Goal: Task Accomplishment & Management: Use online tool/utility

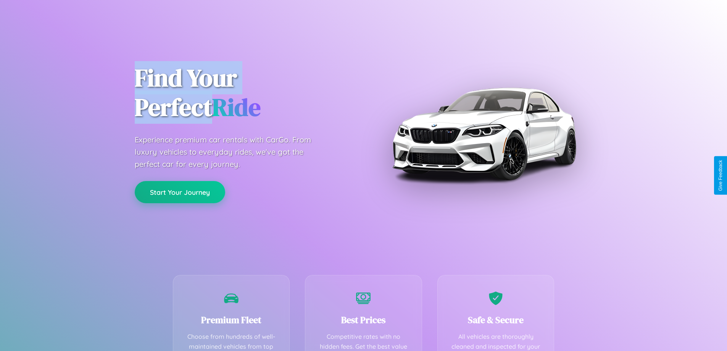
click at [180, 192] on button "Start Your Journey" at bounding box center [180, 192] width 90 height 22
click at [180, 191] on button "Start Your Journey" at bounding box center [180, 192] width 90 height 22
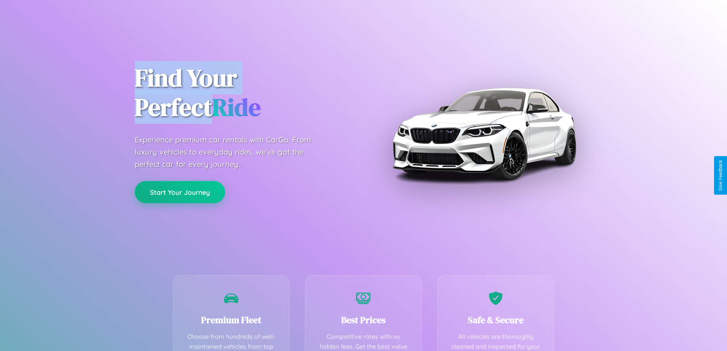
click at [180, 191] on button "Start Your Journey" at bounding box center [180, 192] width 90 height 22
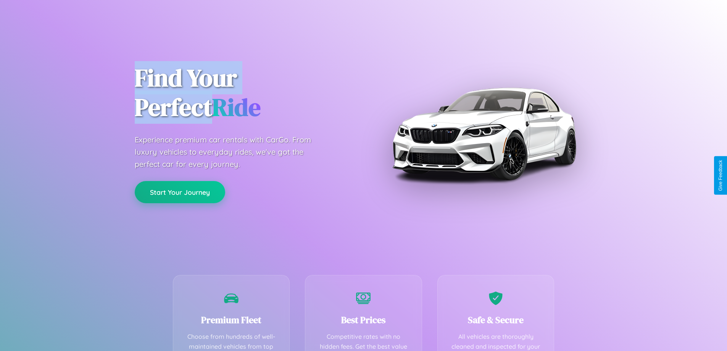
click at [180, 191] on button "Start Your Journey" at bounding box center [180, 192] width 90 height 22
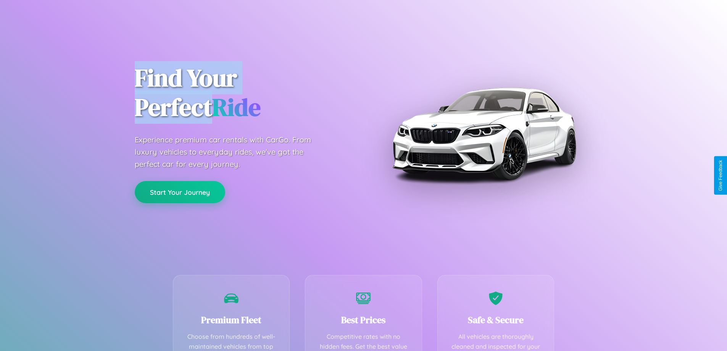
click at [180, 191] on button "Start Your Journey" at bounding box center [180, 192] width 90 height 22
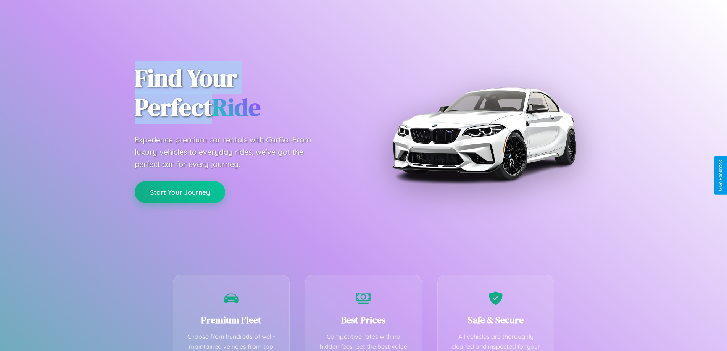
click at [180, 191] on button "Start Your Journey" at bounding box center [180, 192] width 90 height 22
